Goal: Find specific page/section: Find specific page/section

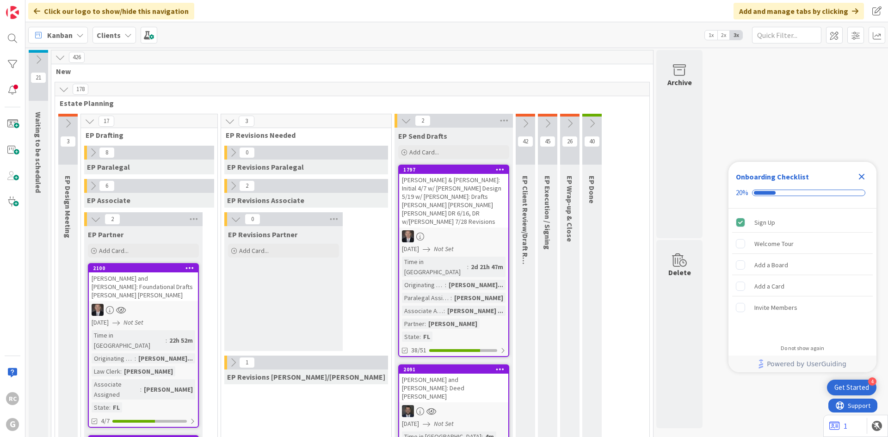
click at [112, 39] on b "Clients" at bounding box center [109, 35] width 24 height 9
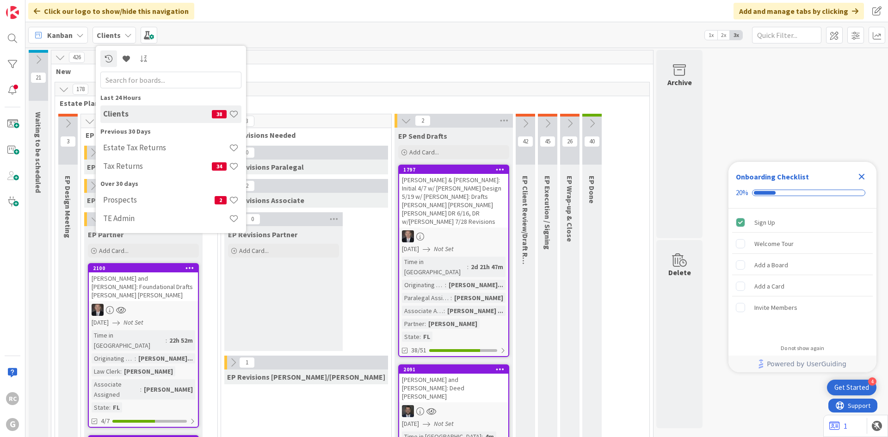
click at [119, 162] on div "Tax Returns 34" at bounding box center [170, 167] width 141 height 18
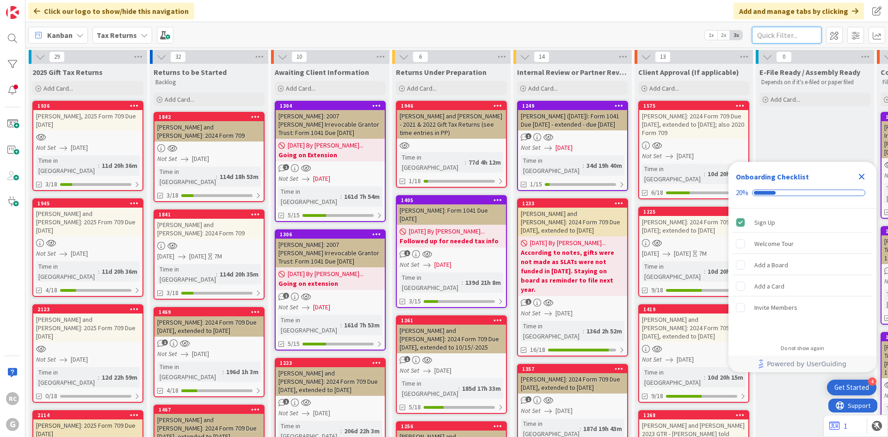
click at [795, 33] on input "text" at bounding box center [786, 35] width 69 height 17
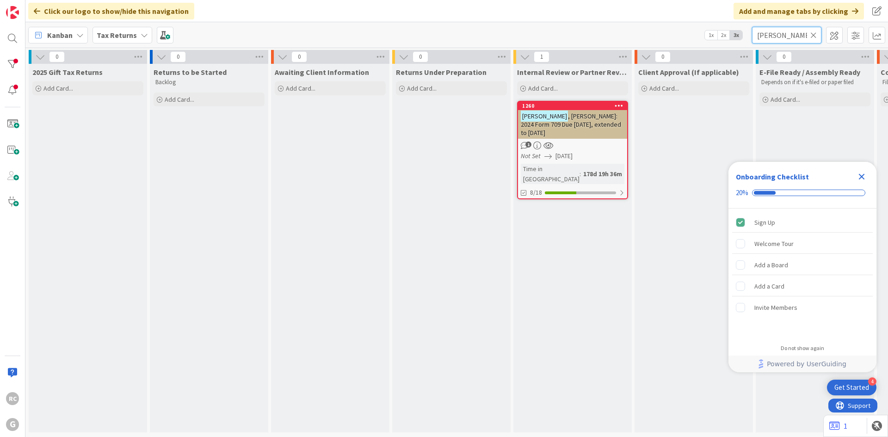
type input "[PERSON_NAME]"
click at [559, 109] on div "1260" at bounding box center [572, 106] width 109 height 8
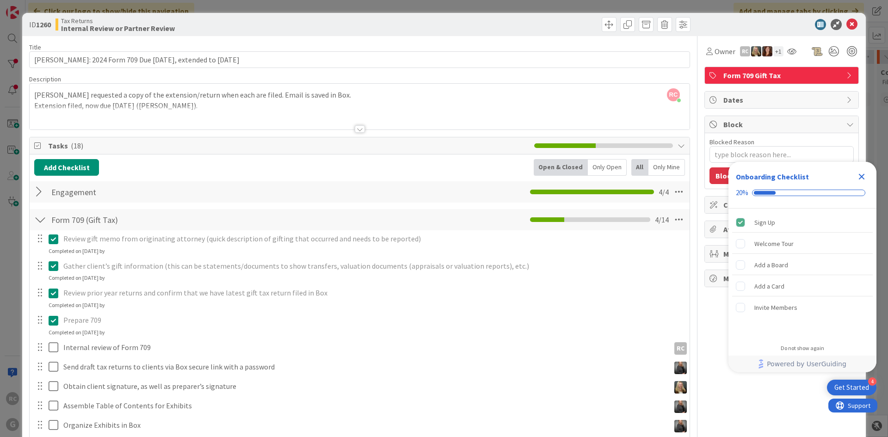
click at [37, 95] on div "RC [PERSON_NAME] just joined [PERSON_NAME] requested a copy of the extension/re…" at bounding box center [360, 107] width 660 height 46
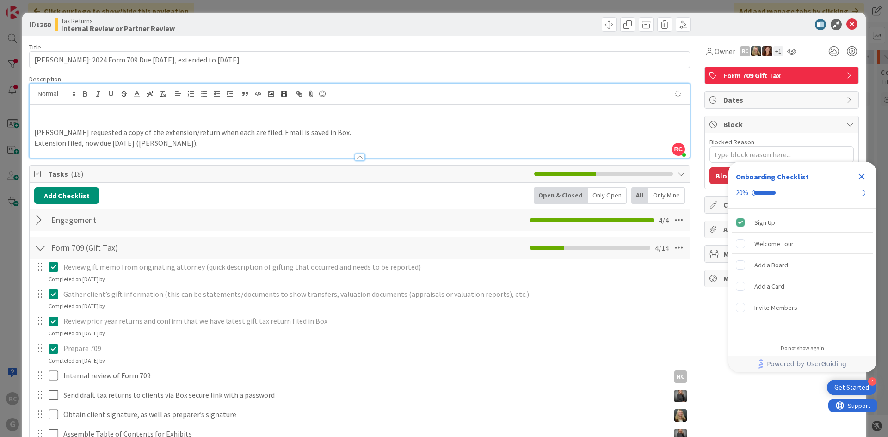
type textarea "x"
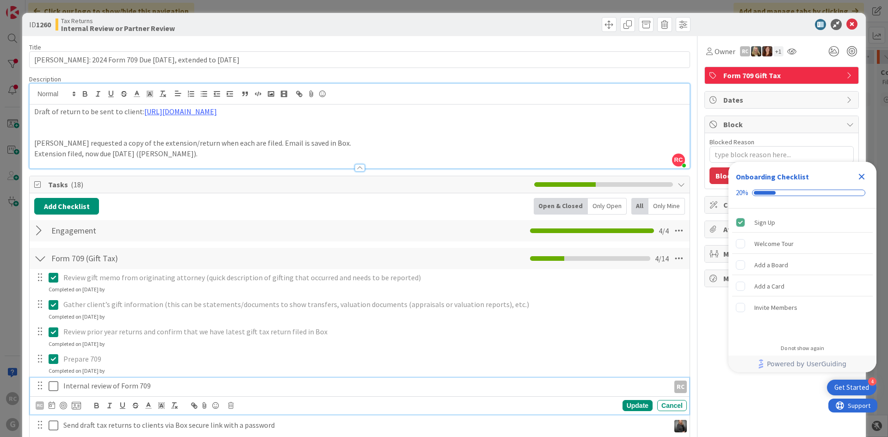
click at [53, 386] on icon at bounding box center [56, 386] width 14 height 11
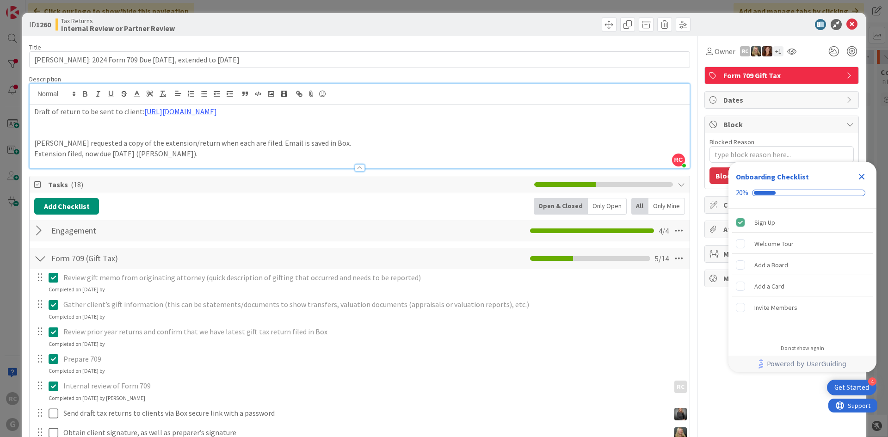
type textarea "x"
click at [847, 22] on icon at bounding box center [851, 24] width 11 height 11
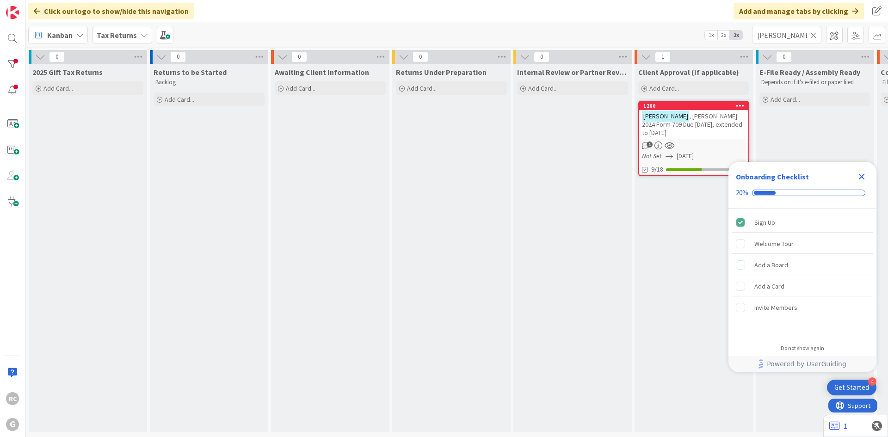
click at [815, 34] on icon at bounding box center [813, 35] width 6 height 8
